Goal: Check status: Check status

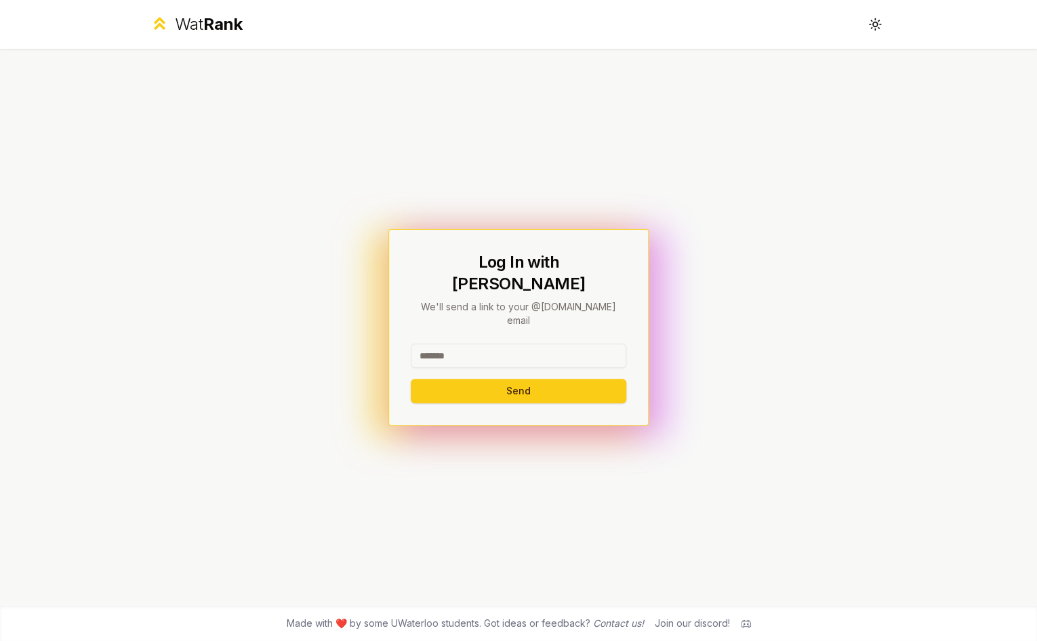
click at [575, 345] on input at bounding box center [519, 356] width 216 height 24
click at [411, 379] on button "Send" at bounding box center [519, 391] width 216 height 24
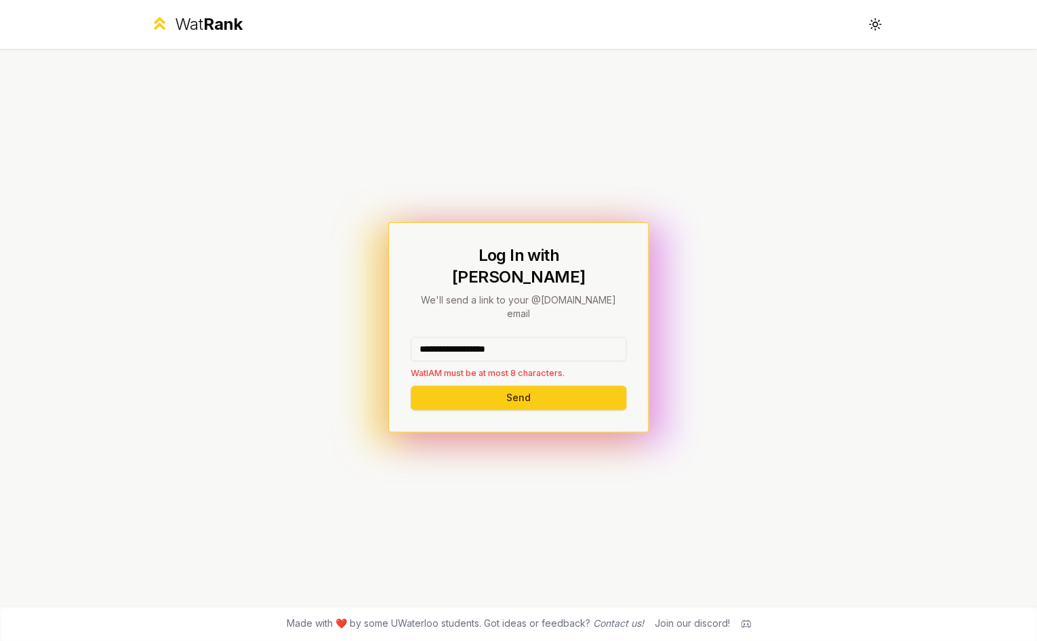
drag, startPoint x: 557, startPoint y: 334, endPoint x: 455, endPoint y: 333, distance: 102.4
click at [455, 337] on input "**********" at bounding box center [519, 349] width 216 height 24
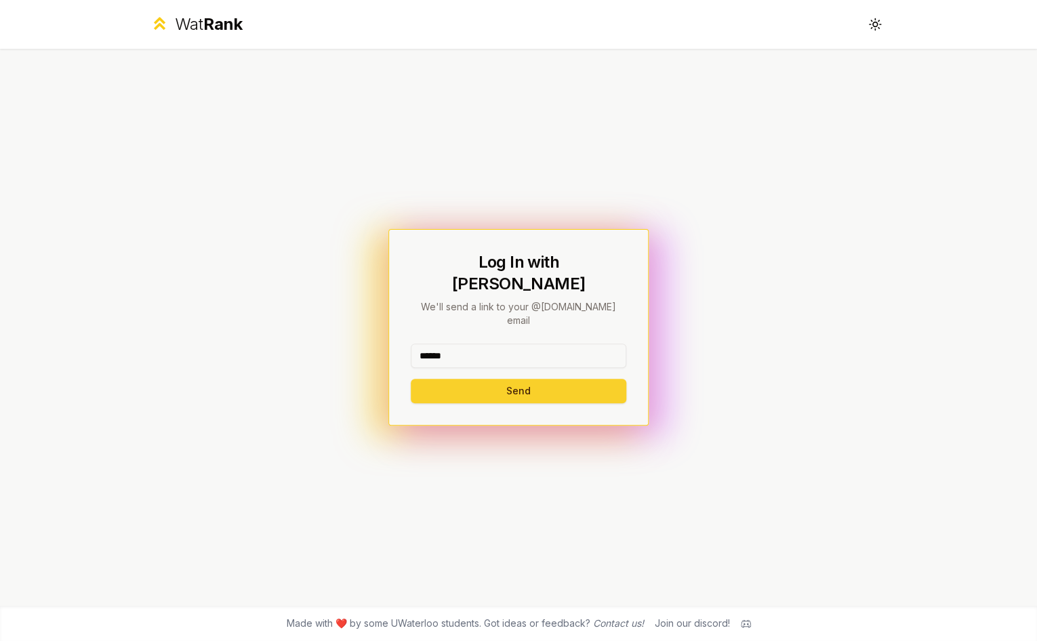
type input "******"
click at [450, 382] on button "Send" at bounding box center [519, 391] width 216 height 24
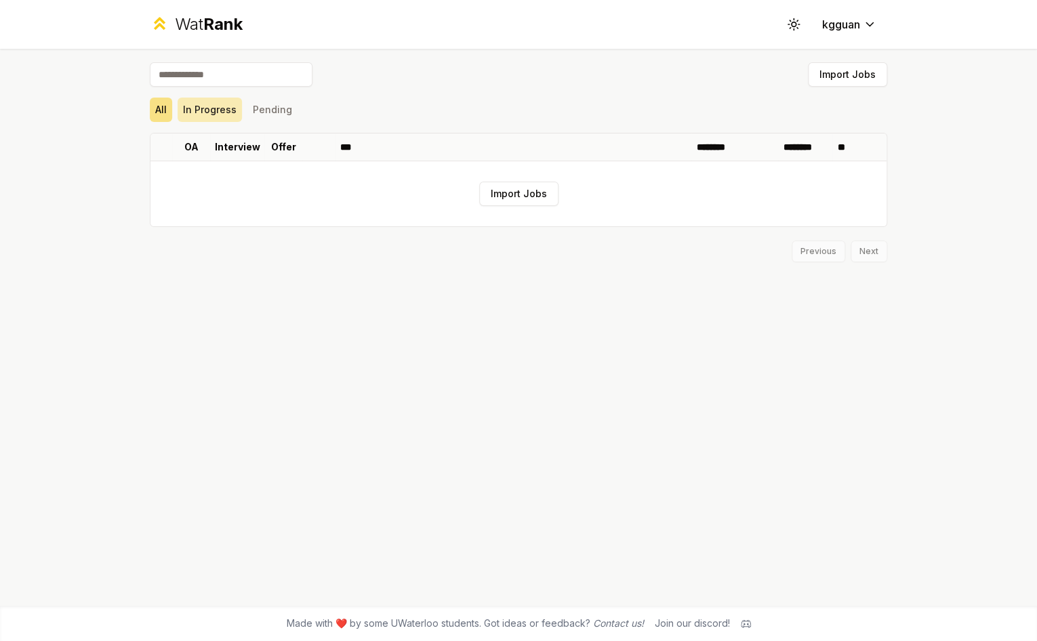
click at [214, 120] on button "In Progress" at bounding box center [210, 110] width 64 height 24
click at [263, 121] on button "Pending" at bounding box center [272, 110] width 50 height 24
click at [115, 118] on div "Wat Rank Toggle theme kgguan Import Jobs All In Progress Pending OA Interview O…" at bounding box center [518, 320] width 1037 height 641
click at [157, 118] on button "All" at bounding box center [161, 110] width 22 height 24
click at [234, 12] on div "Wat Rank Toggle theme kgguan" at bounding box center [518, 24] width 781 height 49
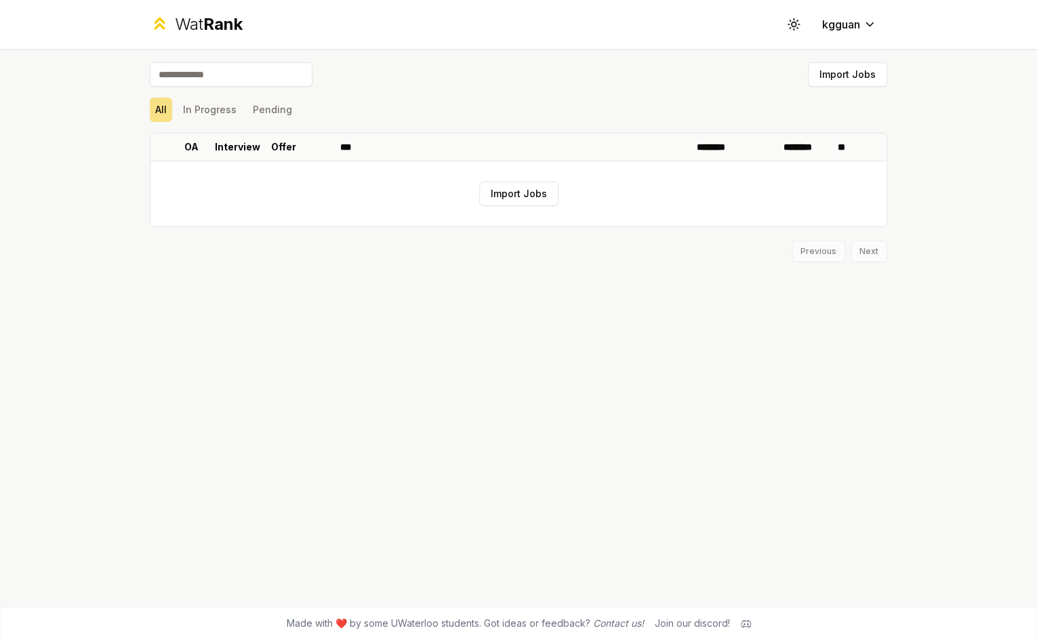
click at [196, 36] on div "Wat Rank Toggle theme kgguan" at bounding box center [518, 24] width 781 height 49
